Goal: Information Seeking & Learning: Learn about a topic

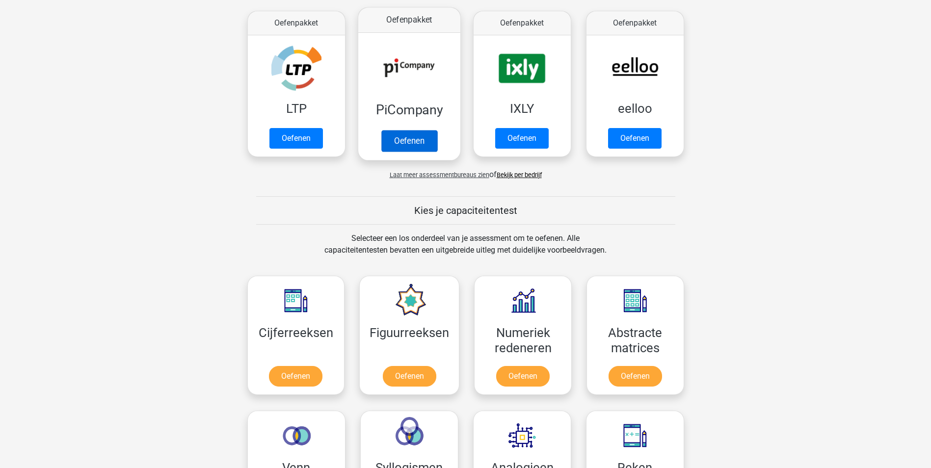
scroll to position [98, 0]
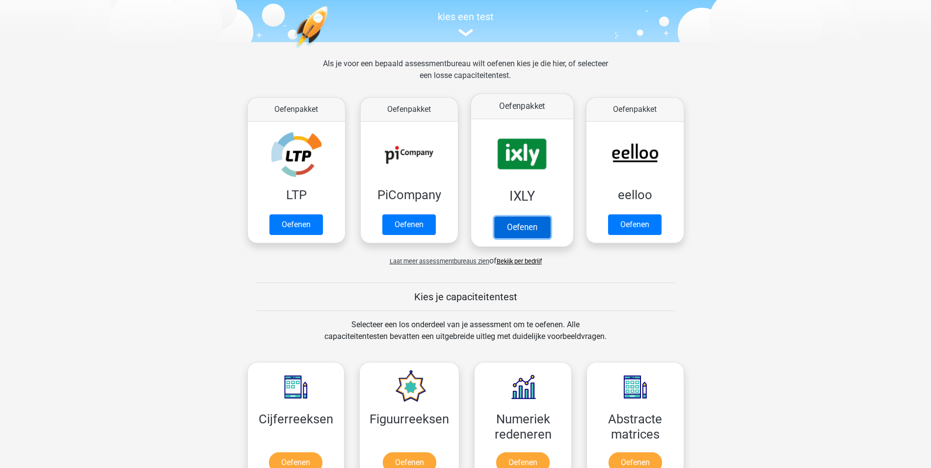
click at [513, 225] on link "Oefenen" at bounding box center [522, 227] width 56 height 22
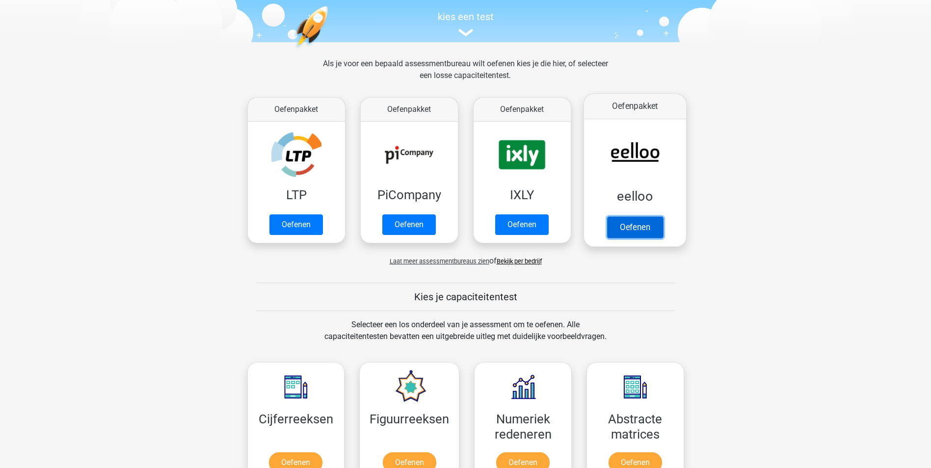
click at [632, 226] on link "Oefenen" at bounding box center [635, 227] width 56 height 22
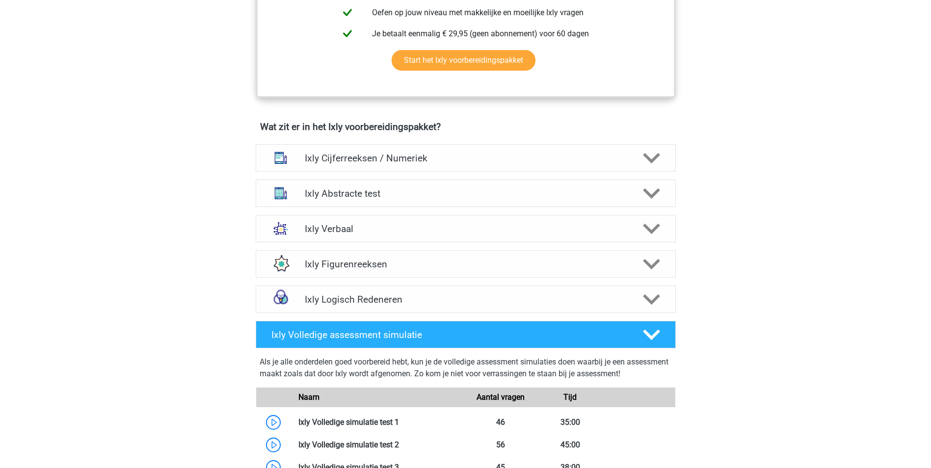
scroll to position [469, 0]
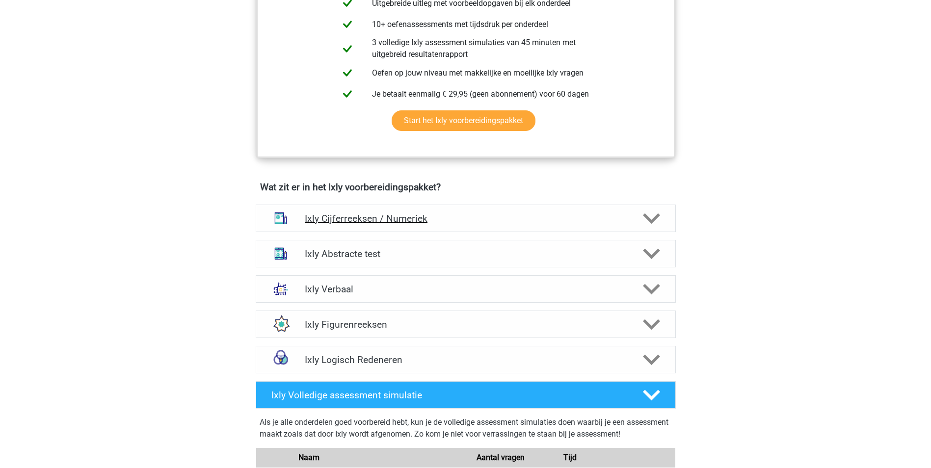
click at [650, 221] on polygon at bounding box center [651, 218] width 17 height 11
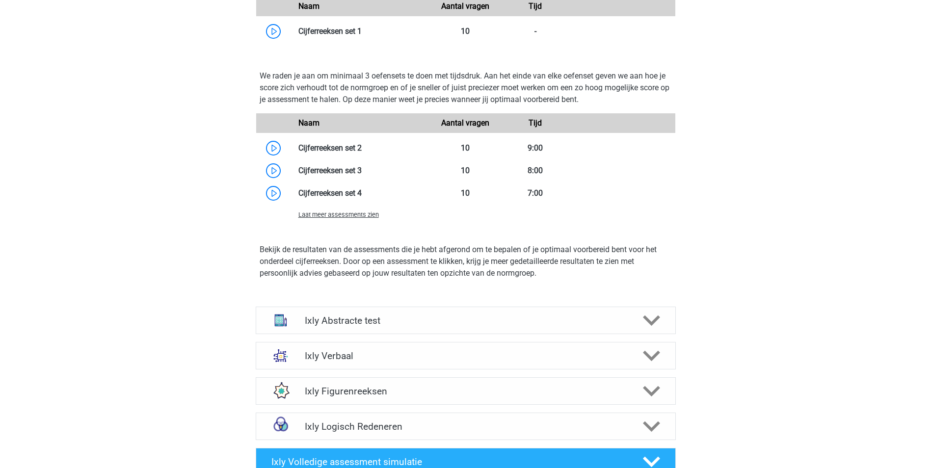
scroll to position [960, 0]
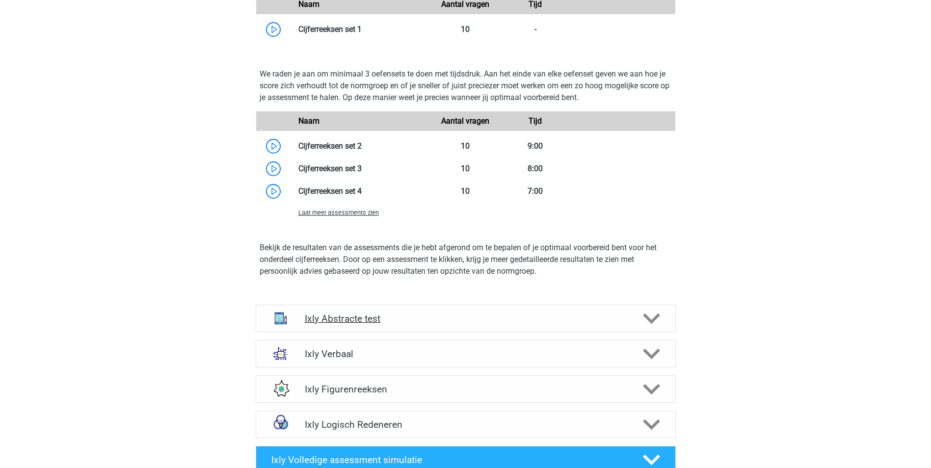
click at [653, 319] on polygon at bounding box center [651, 318] width 17 height 11
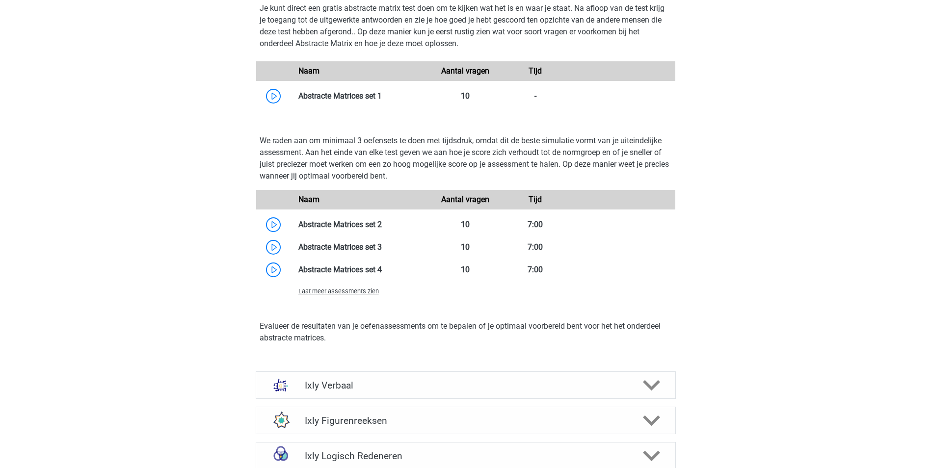
scroll to position [1548, 0]
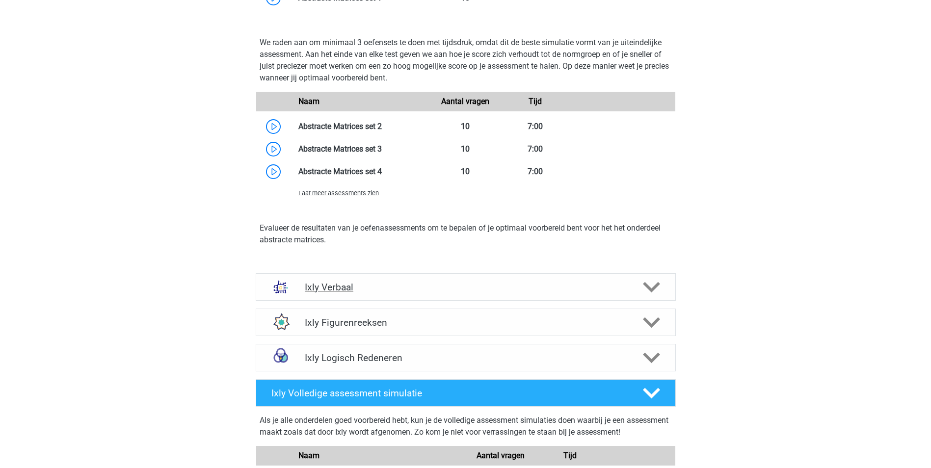
click at [655, 283] on icon at bounding box center [651, 287] width 17 height 17
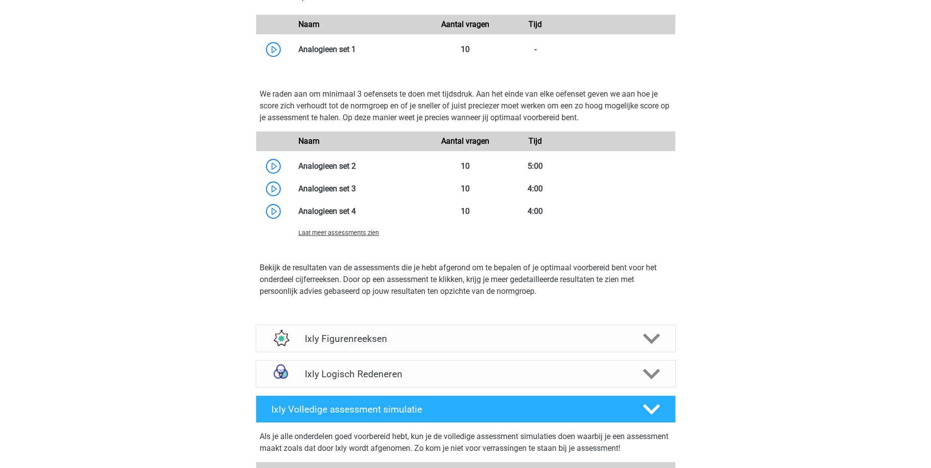
scroll to position [2236, 0]
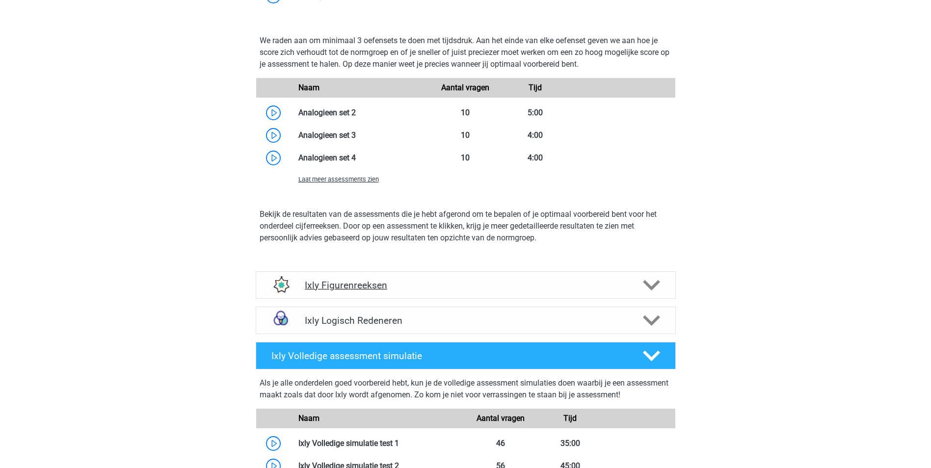
click at [654, 289] on icon at bounding box center [651, 285] width 17 height 17
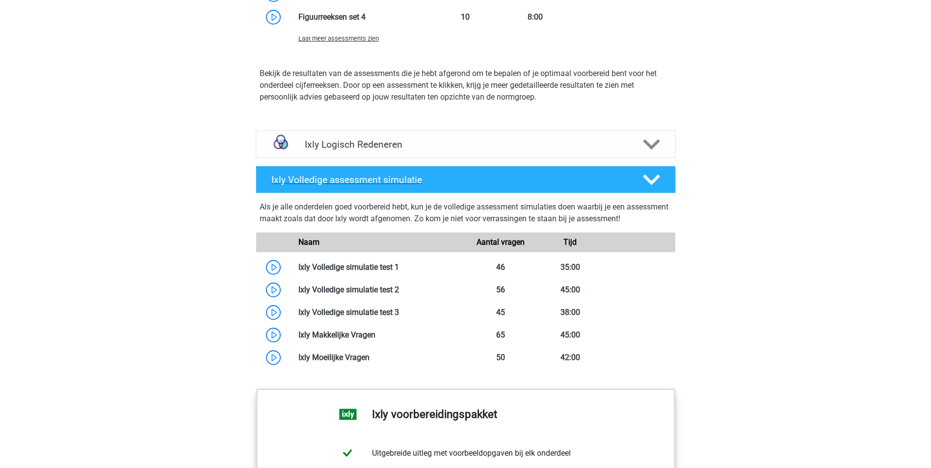
scroll to position [2825, 0]
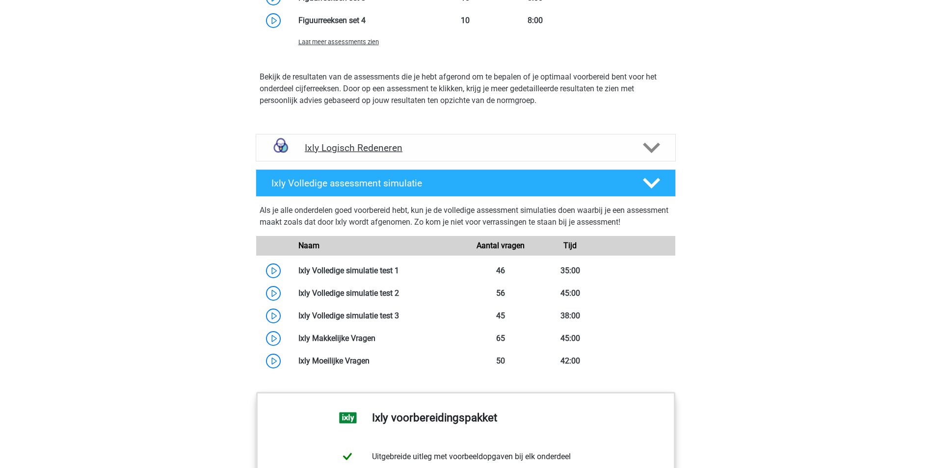
click at [655, 147] on polygon at bounding box center [651, 147] width 17 height 11
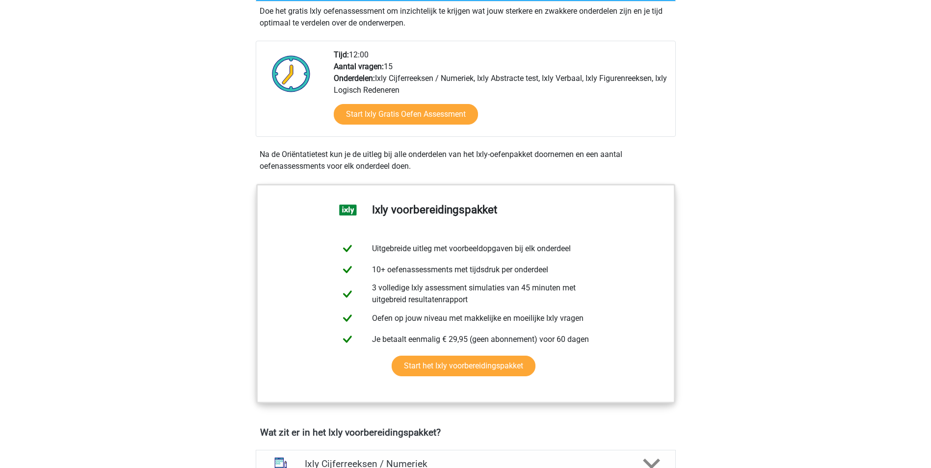
scroll to position [0, 0]
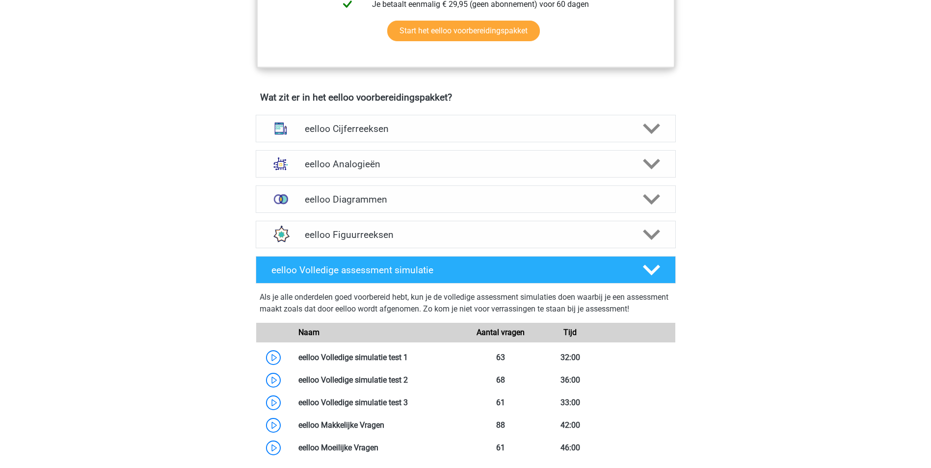
scroll to position [540, 0]
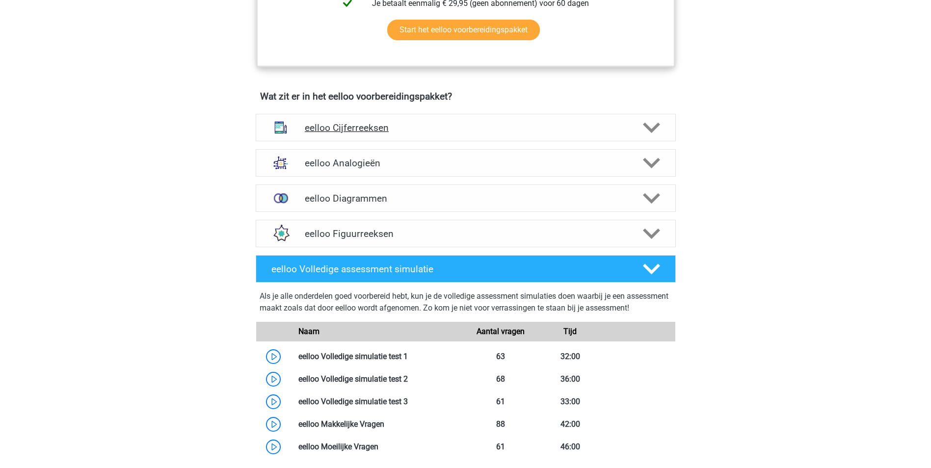
click at [647, 132] on polygon at bounding box center [651, 127] width 17 height 11
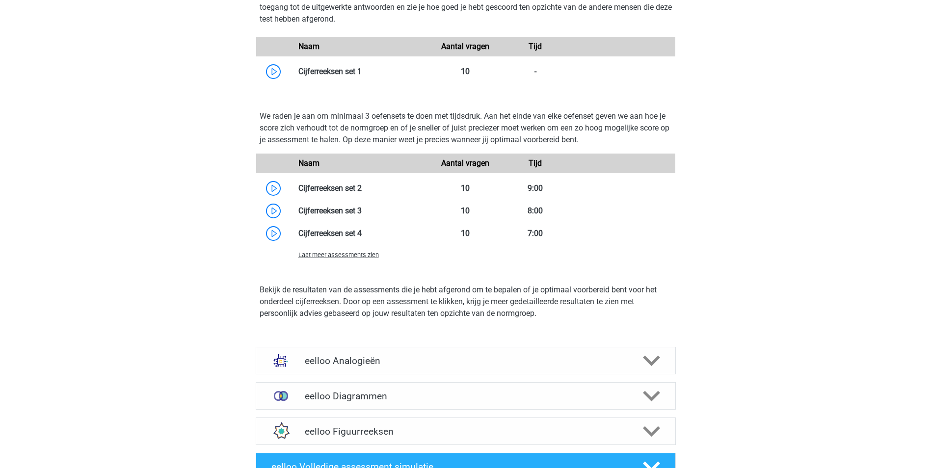
scroll to position [1031, 0]
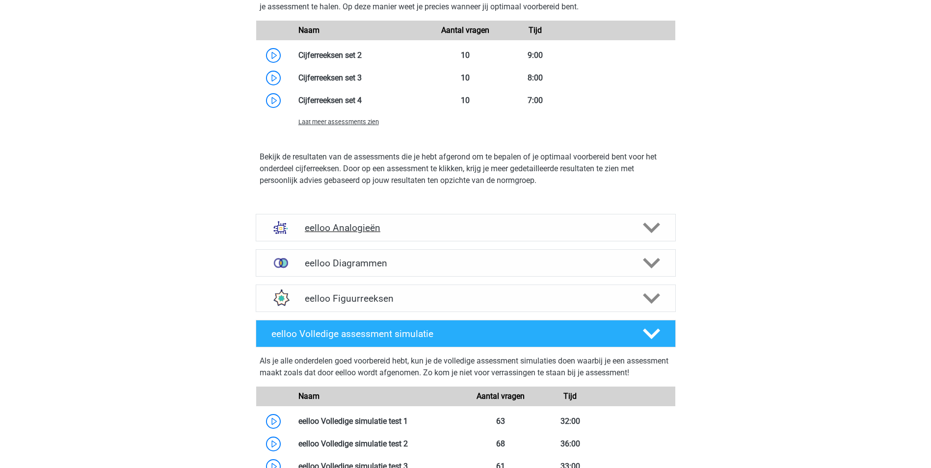
click at [649, 233] on polygon at bounding box center [651, 227] width 17 height 11
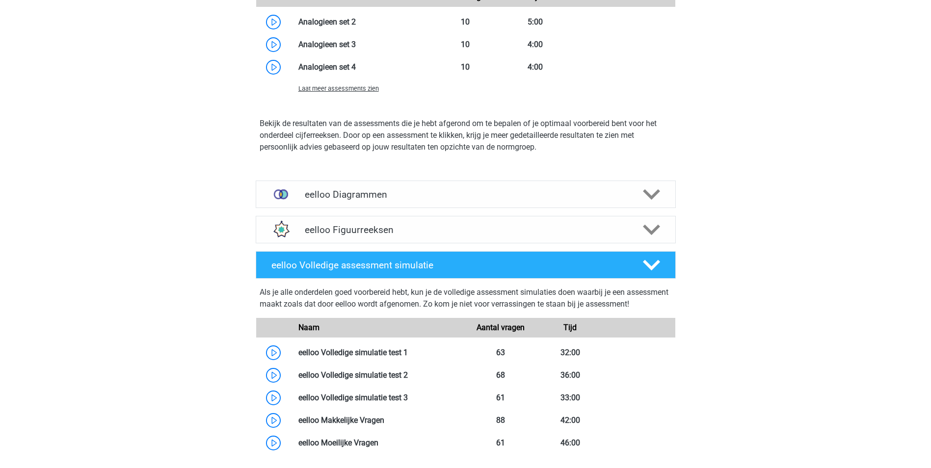
scroll to position [1742, 0]
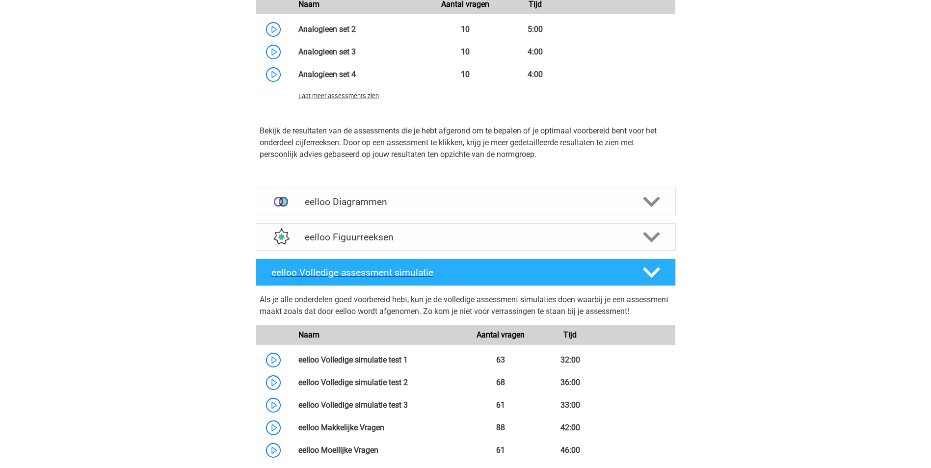
click at [653, 278] on icon at bounding box center [651, 272] width 17 height 17
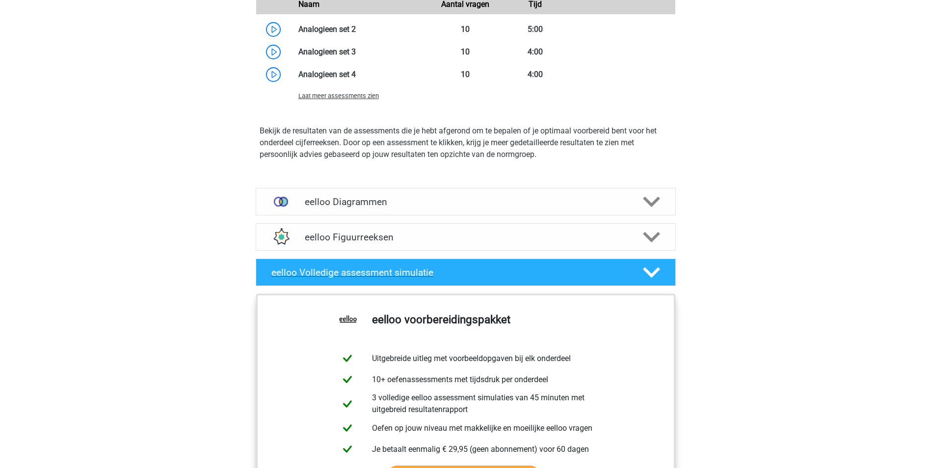
click at [653, 278] on icon at bounding box center [651, 272] width 17 height 17
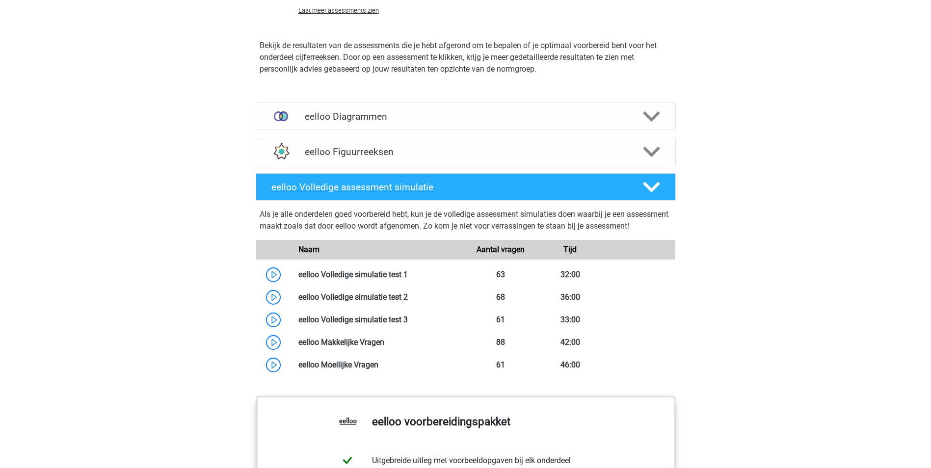
scroll to position [1840, 0]
